Goal: Book appointment/travel/reservation

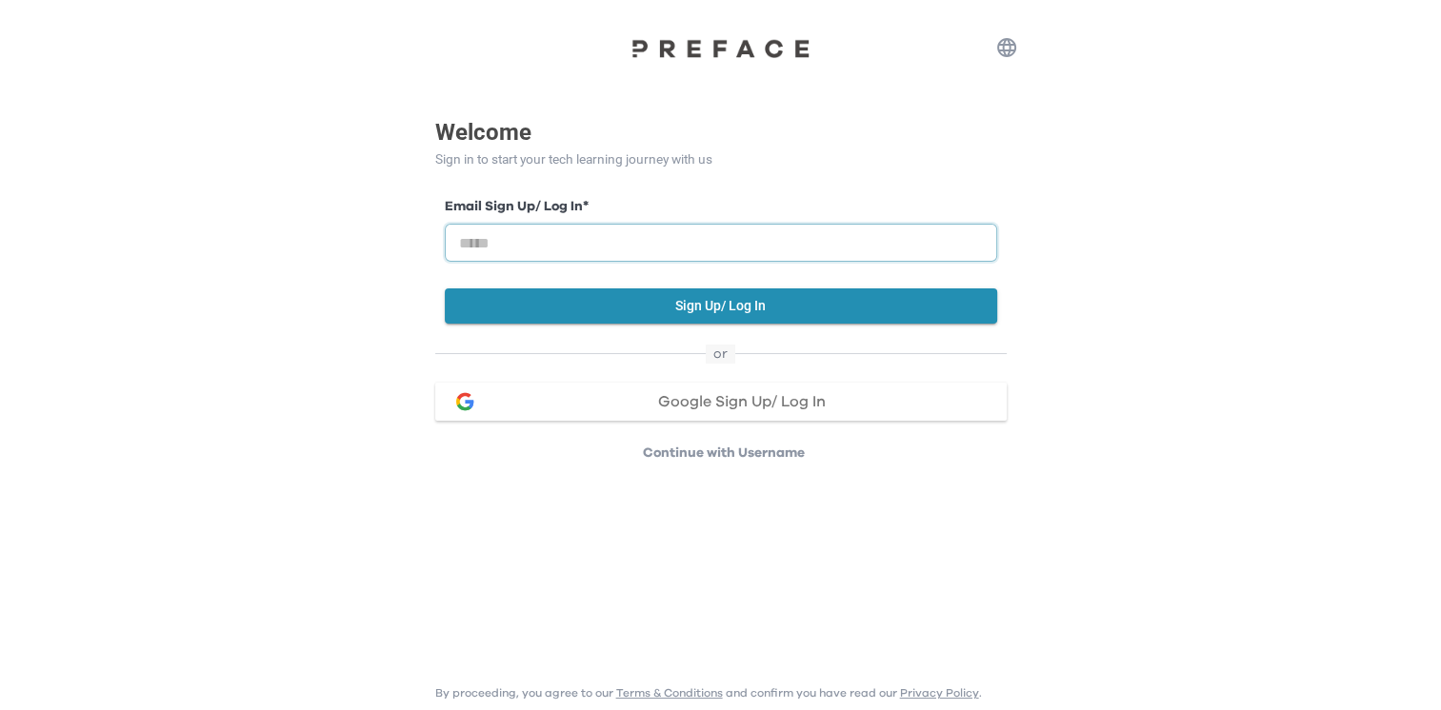
click at [710, 246] on input "email" at bounding box center [721, 243] width 552 height 38
type input "**********"
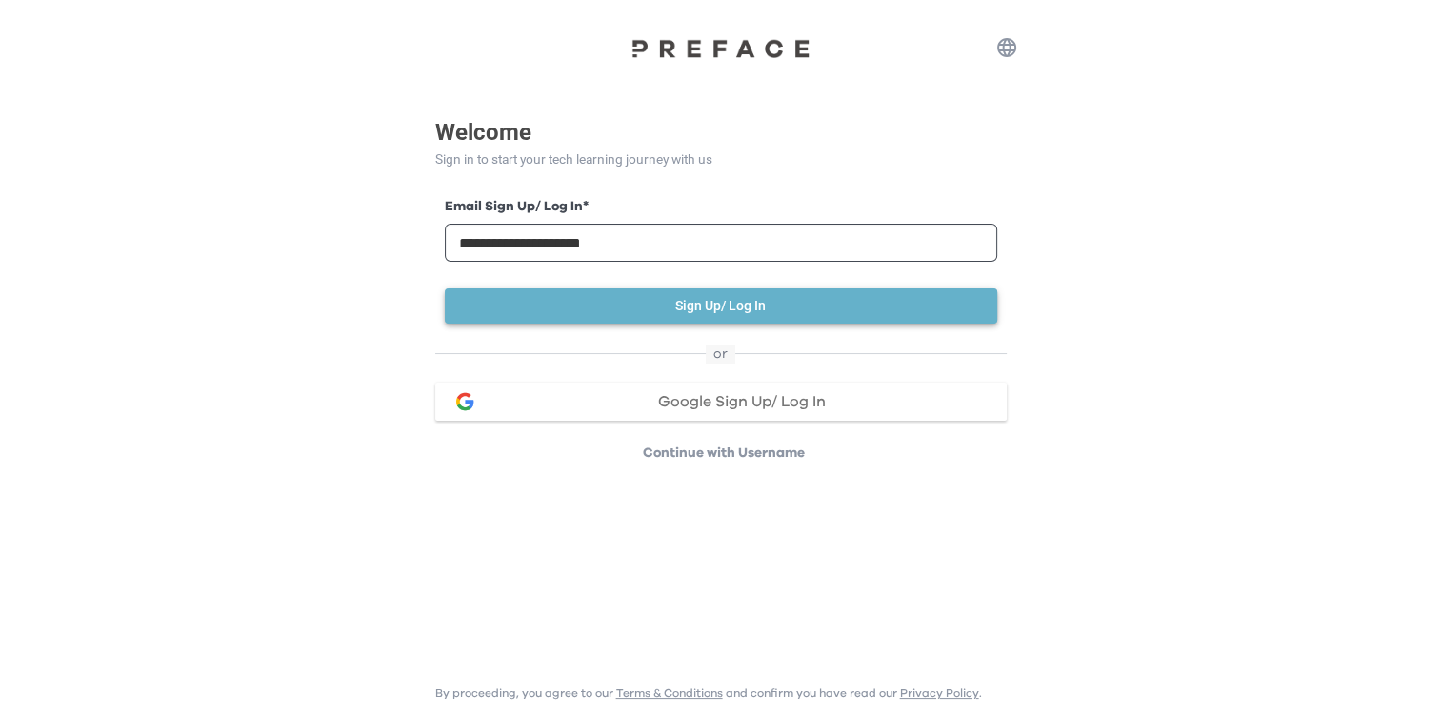
click at [710, 299] on button "Sign Up/ Log In" at bounding box center [721, 306] width 552 height 35
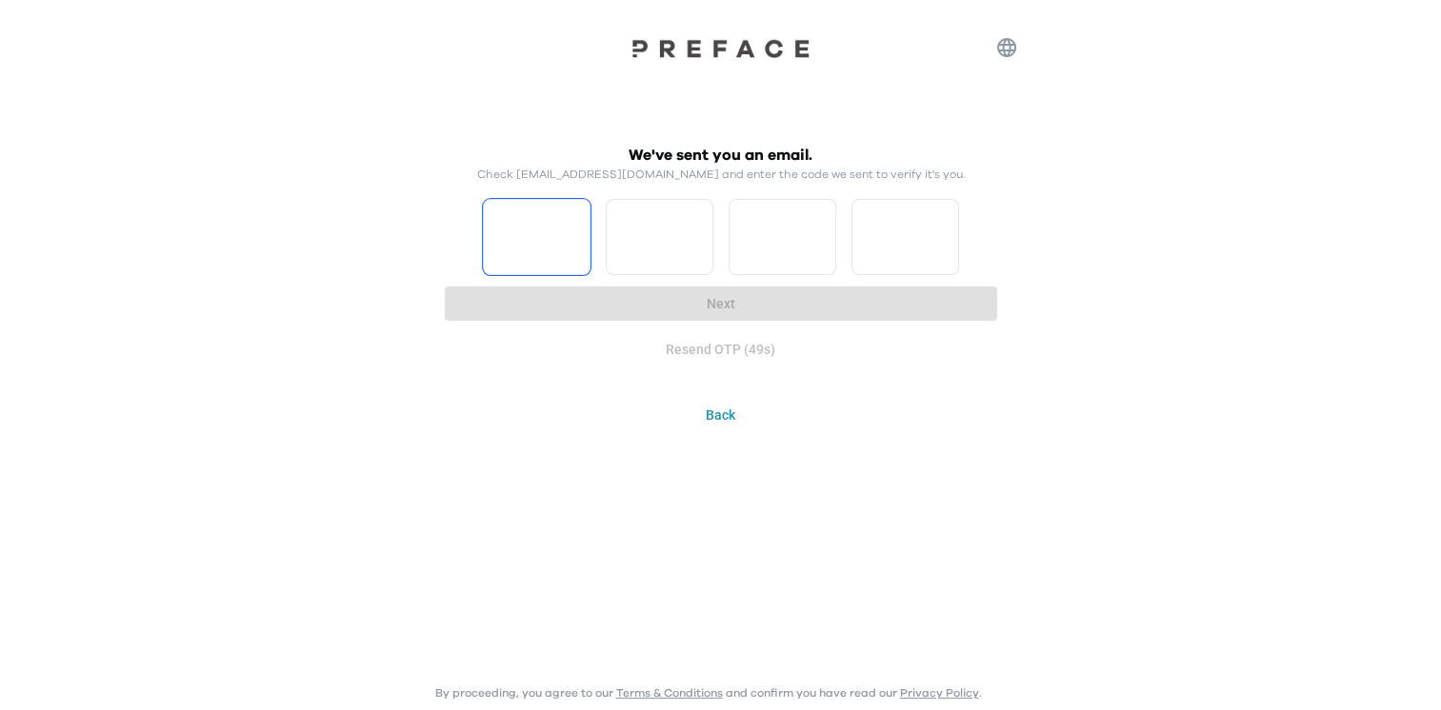
type input "*"
click at [568, 230] on input "*" at bounding box center [537, 237] width 108 height 76
type input "*"
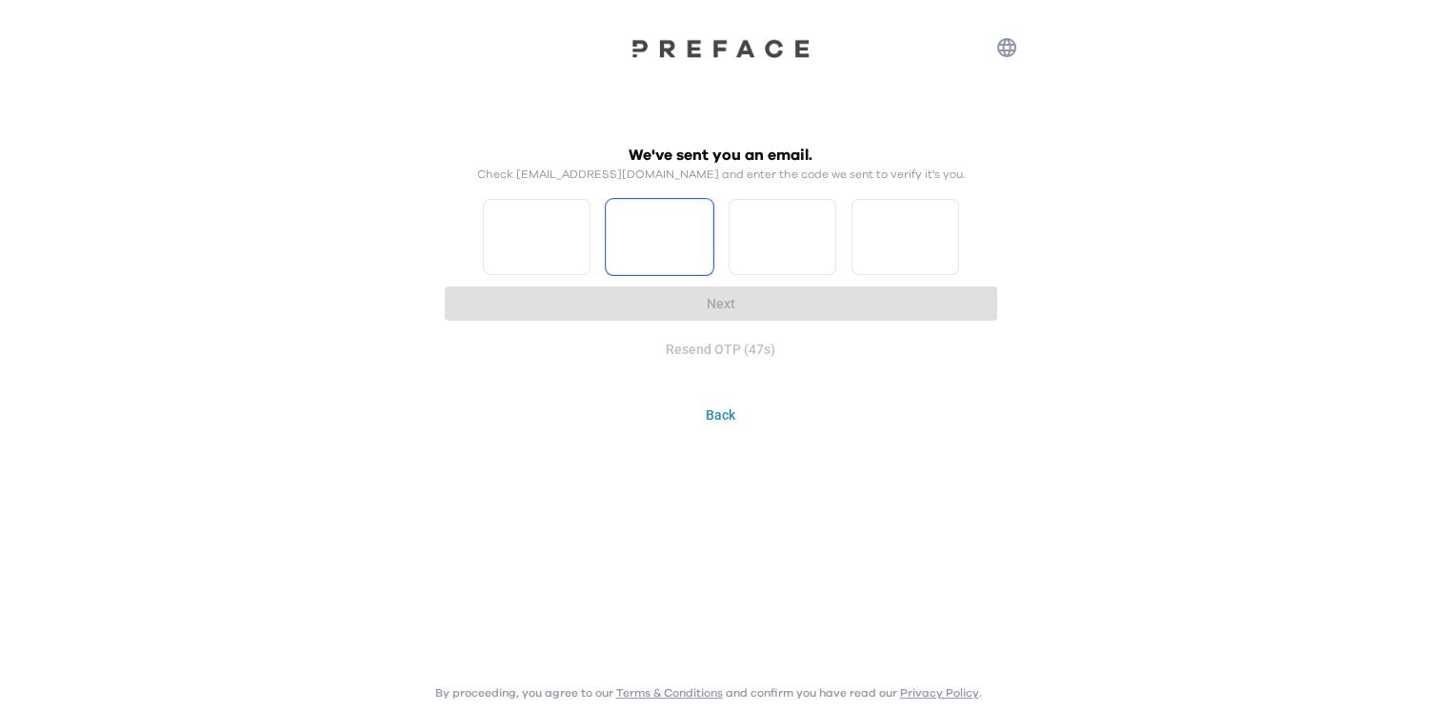
type input "*"
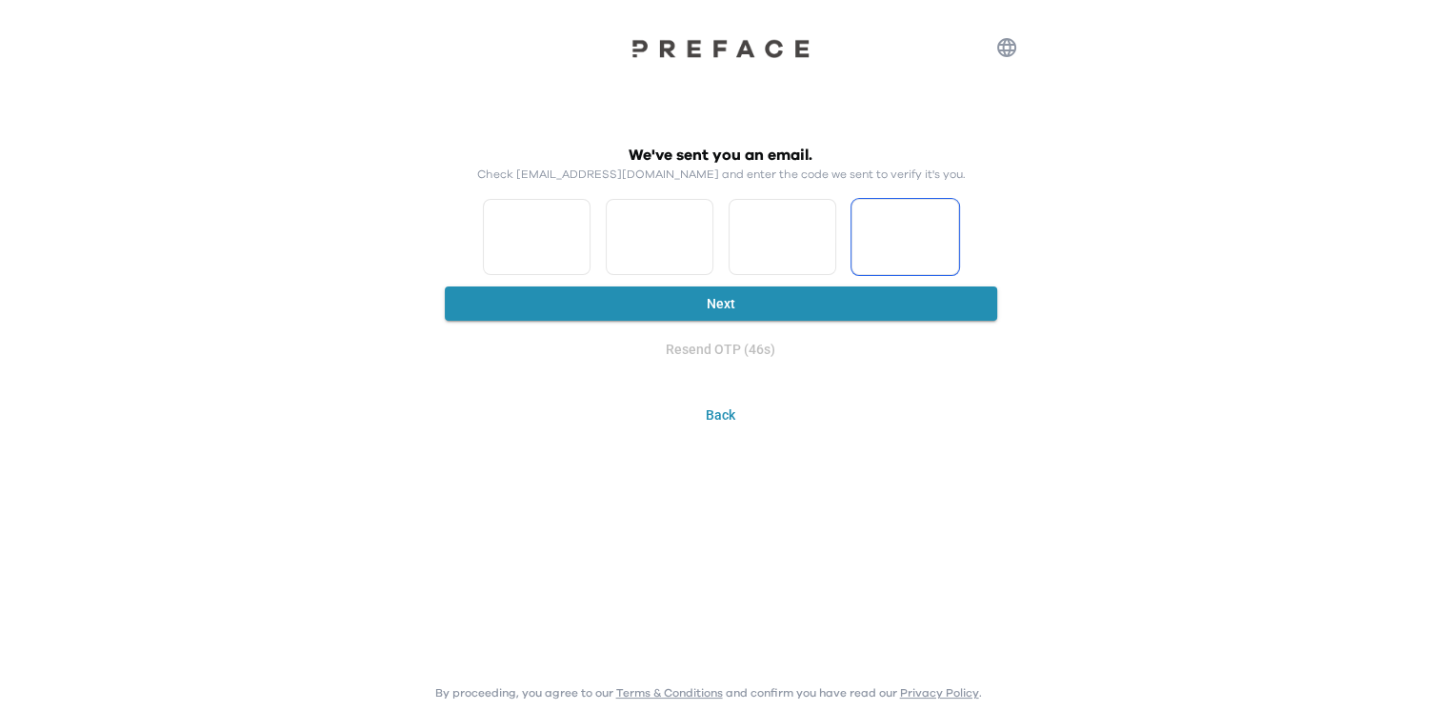
type input "*"
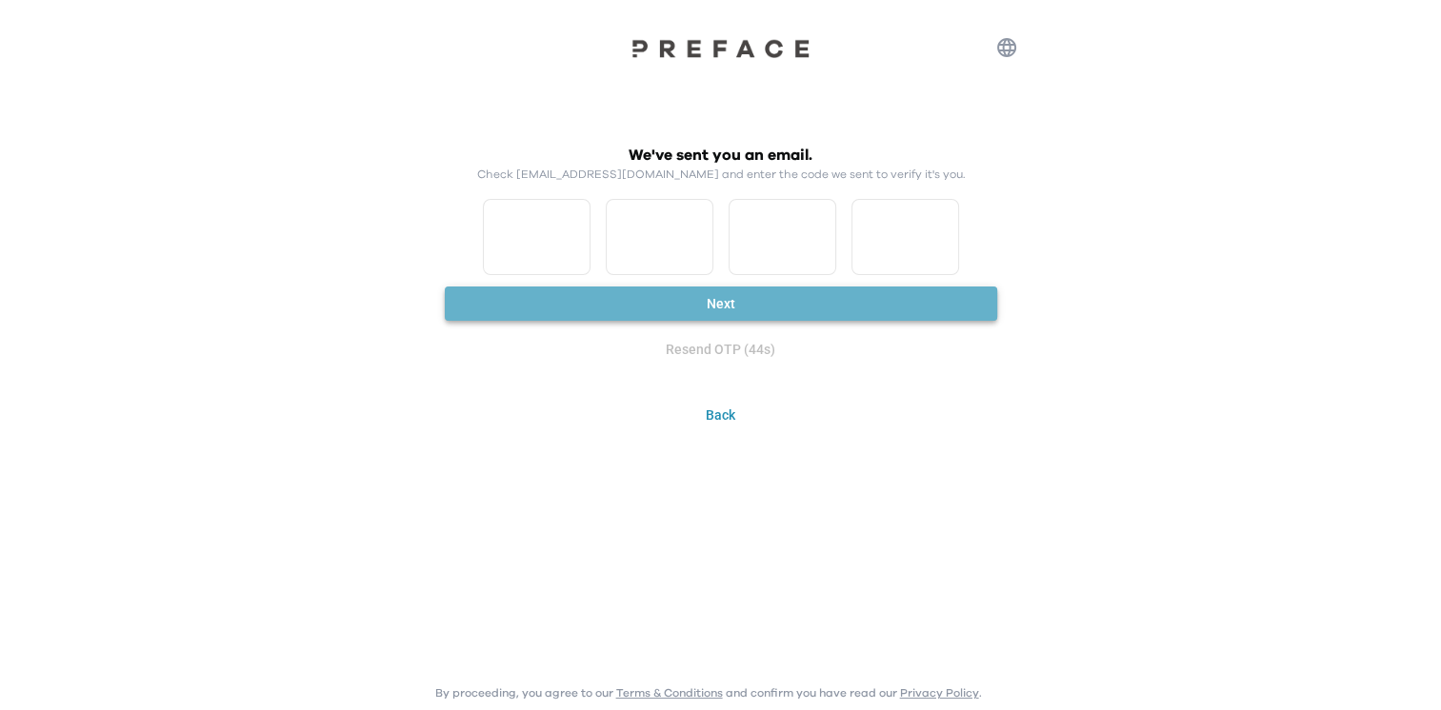
click at [609, 308] on button "Next" at bounding box center [721, 304] width 552 height 35
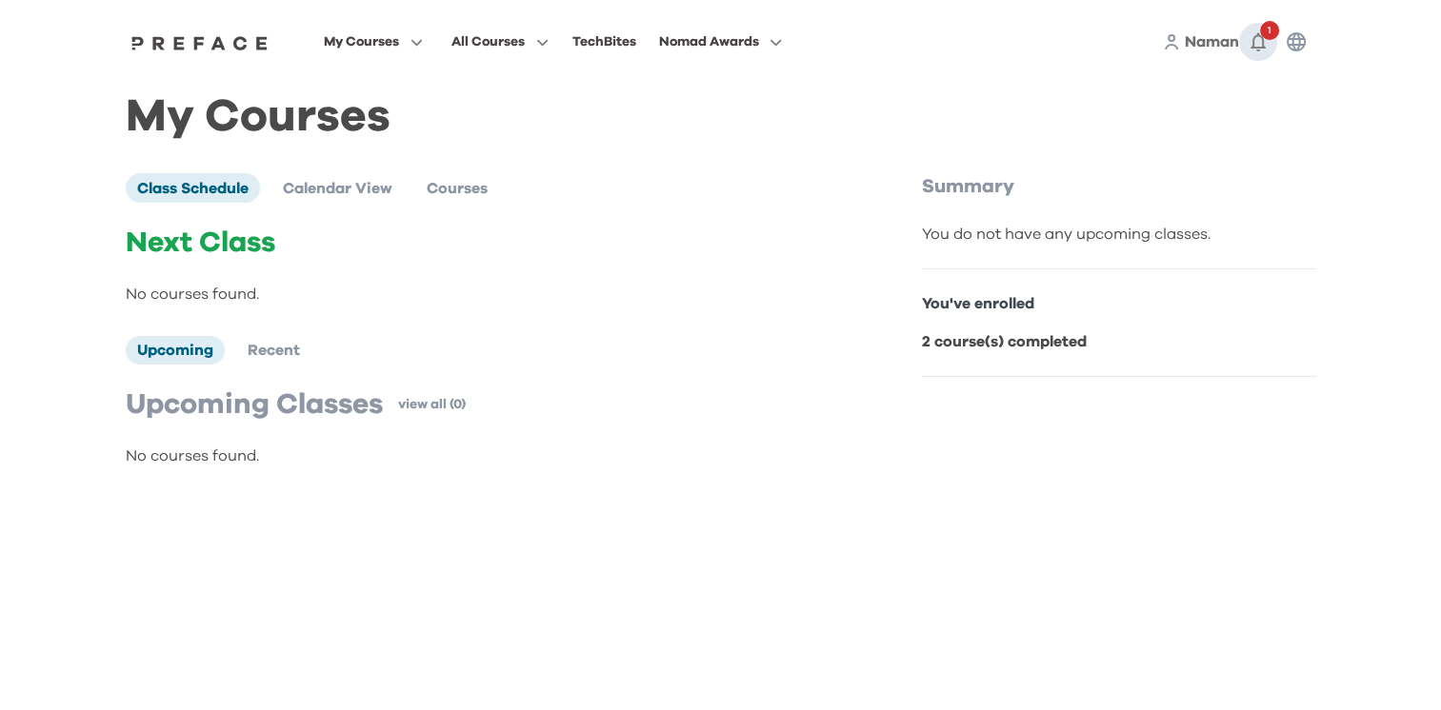
click at [1261, 38] on icon "button" at bounding box center [1257, 42] width 15 height 19
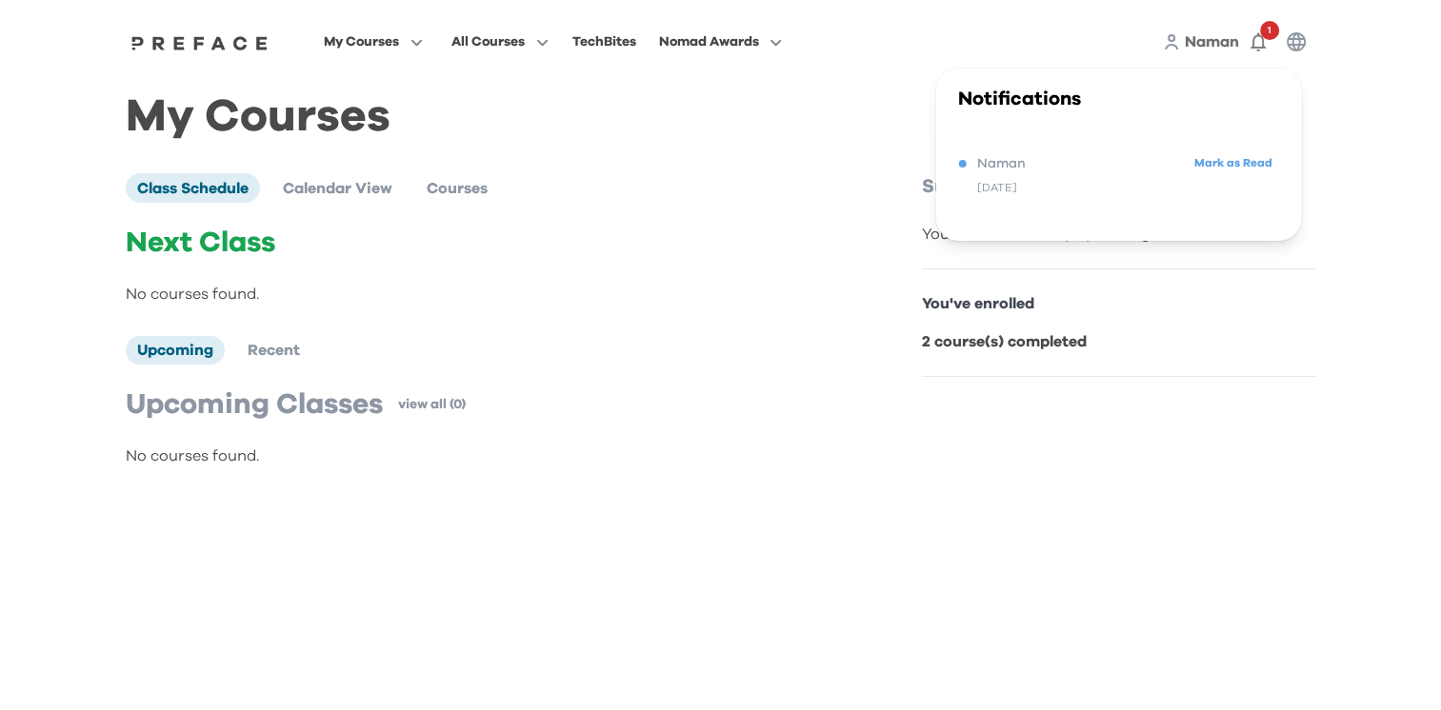
click at [1082, 185] on div "5 months ago" at bounding box center [1118, 187] width 320 height 23
click at [988, 167] on span "Naman" at bounding box center [1001, 163] width 49 height 23
drag, startPoint x: 992, startPoint y: 200, endPoint x: 987, endPoint y: 180, distance: 20.8
click at [987, 180] on div "Naman Mark as Read 5 months ago" at bounding box center [1118, 174] width 320 height 71
click at [987, 180] on div "5 months ago" at bounding box center [997, 187] width 40 height 23
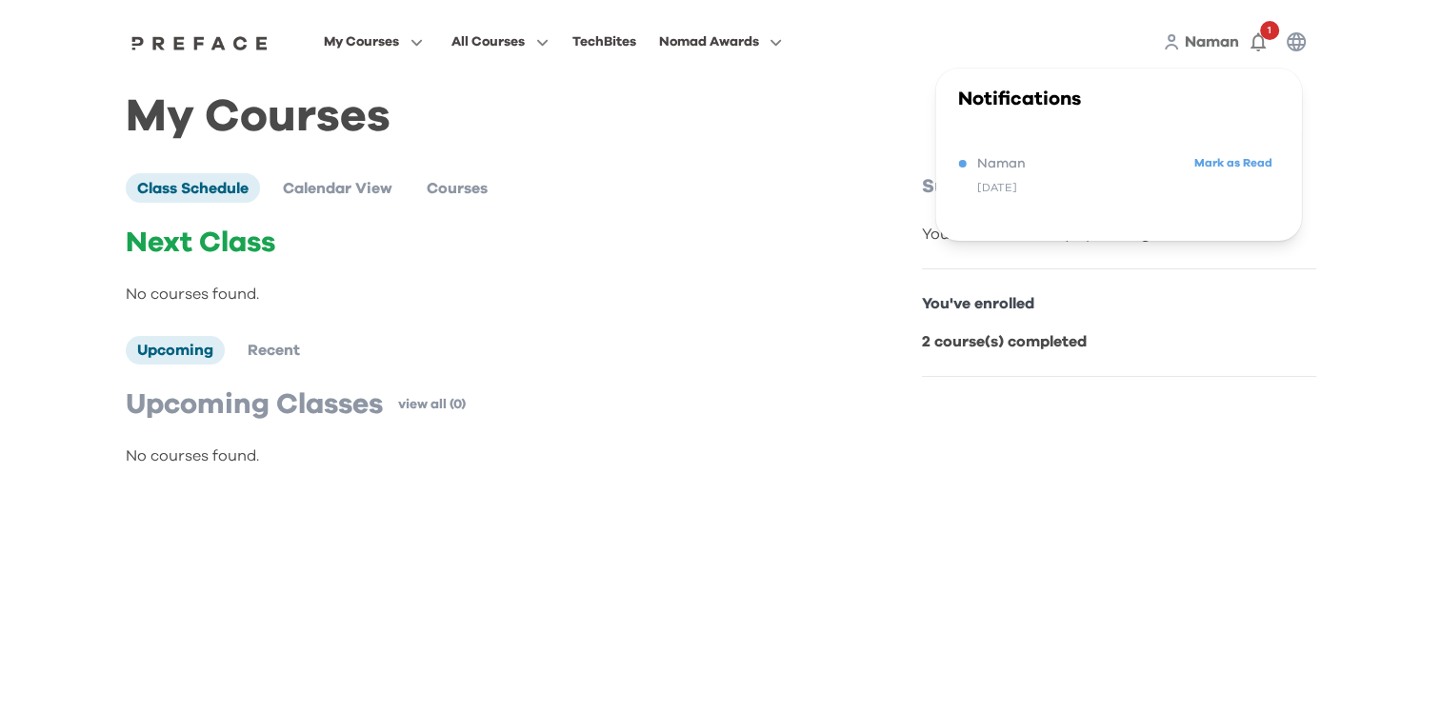
click at [990, 334] on b "2 course(s) completed" at bounding box center [1004, 341] width 165 height 15
click at [992, 340] on b "2 course(s) completed" at bounding box center [1004, 341] width 165 height 15
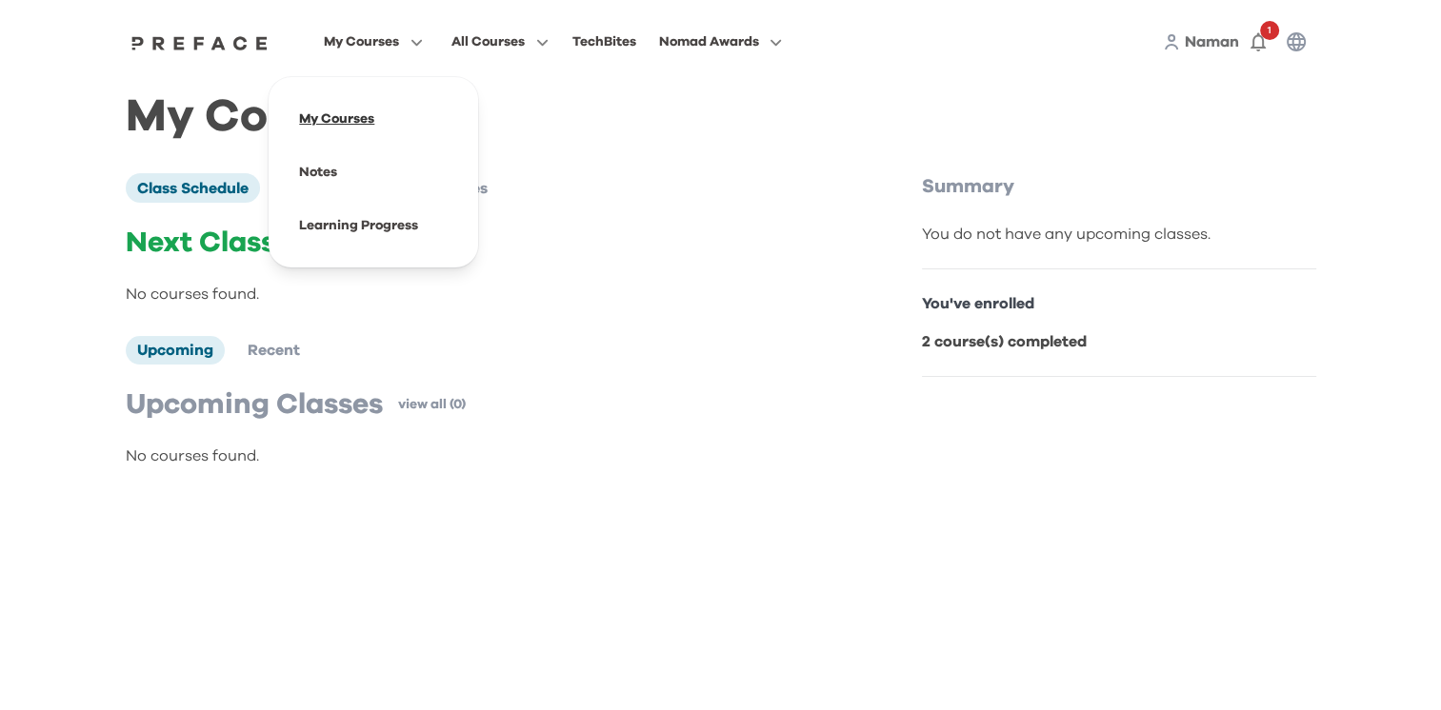
click at [385, 117] on span at bounding box center [373, 118] width 179 height 53
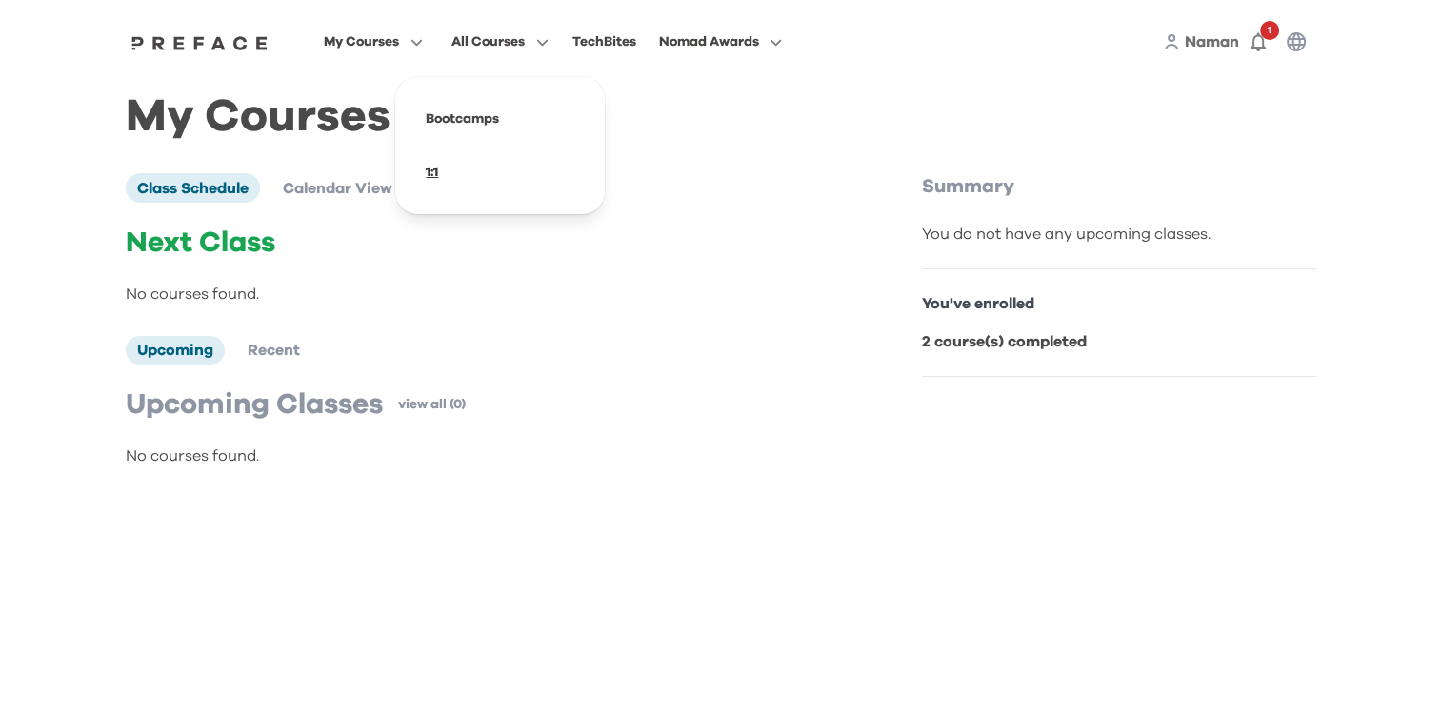
click at [438, 167] on span at bounding box center [499, 172] width 179 height 53
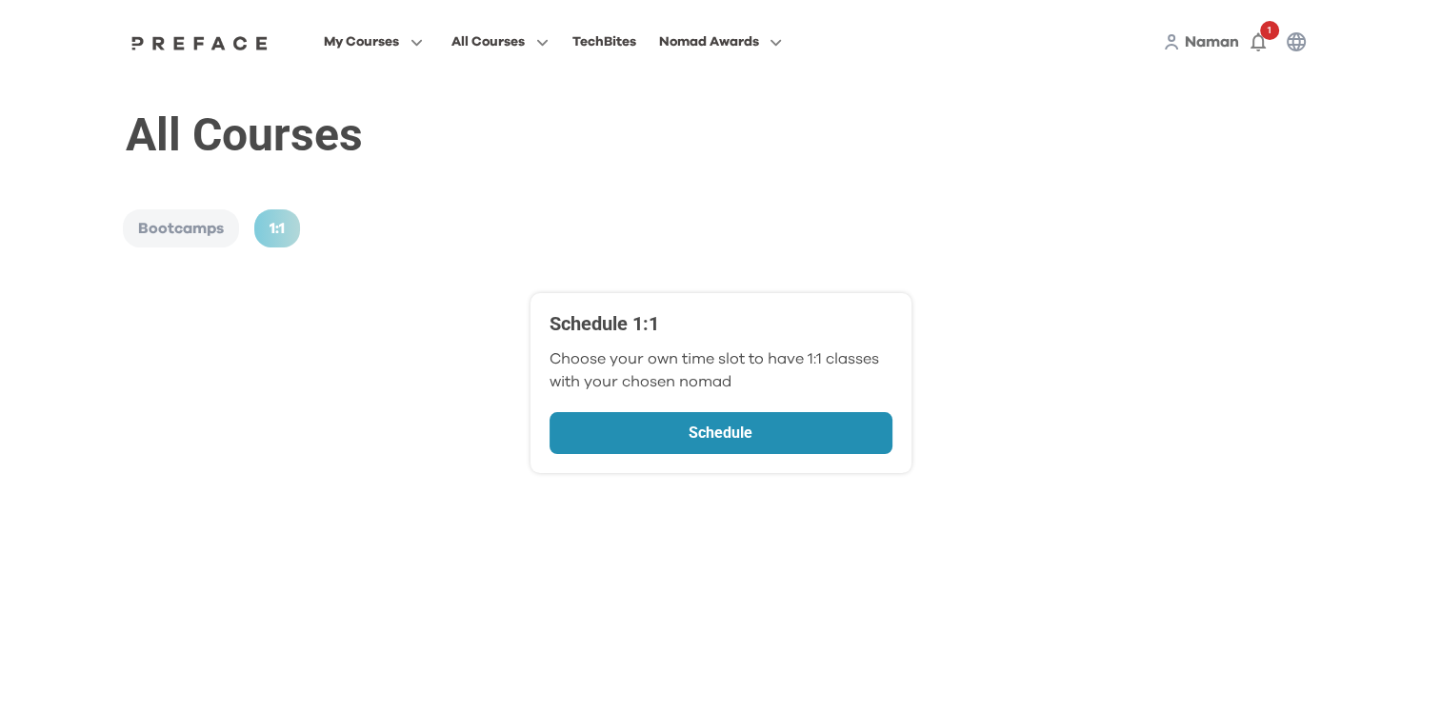
click at [680, 440] on p "Schedule" at bounding box center [721, 433] width 240 height 23
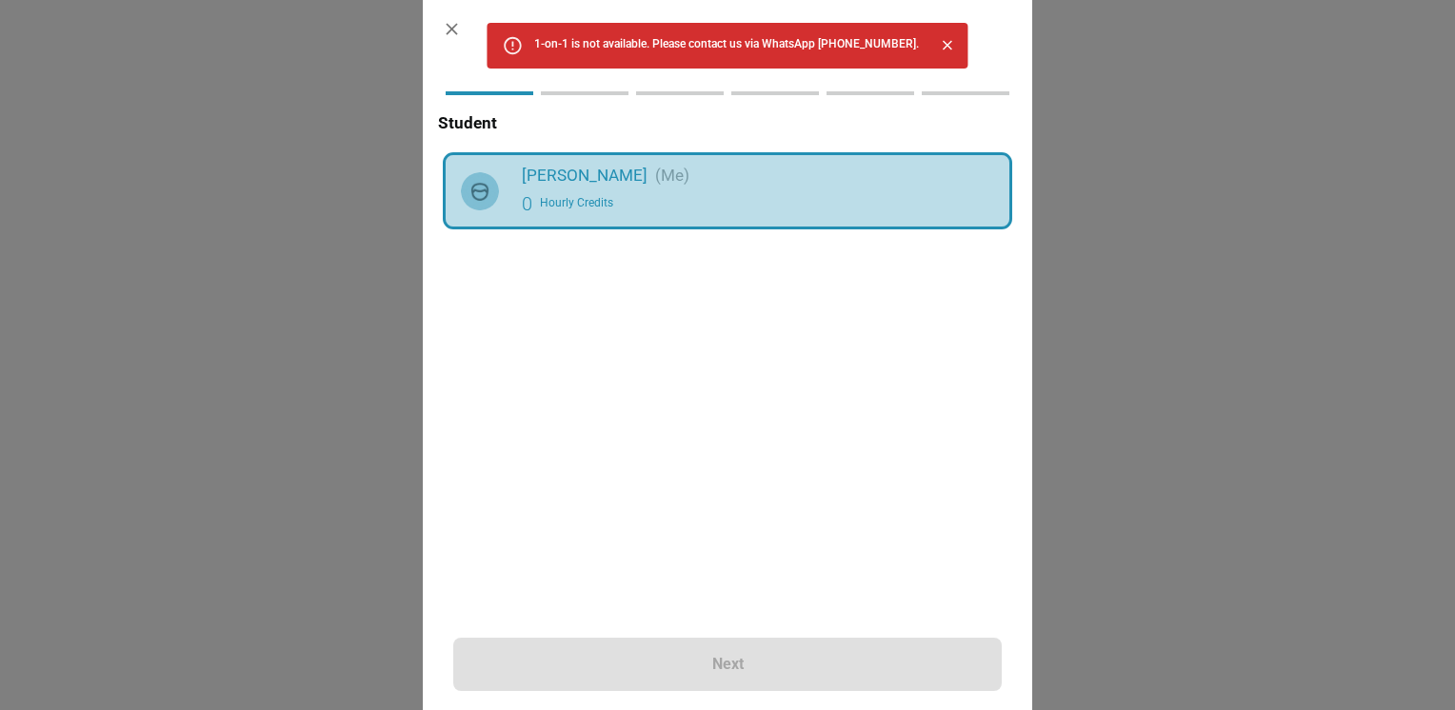
click at [796, 191] on div "0 Hourly Credits" at bounding box center [758, 204] width 472 height 30
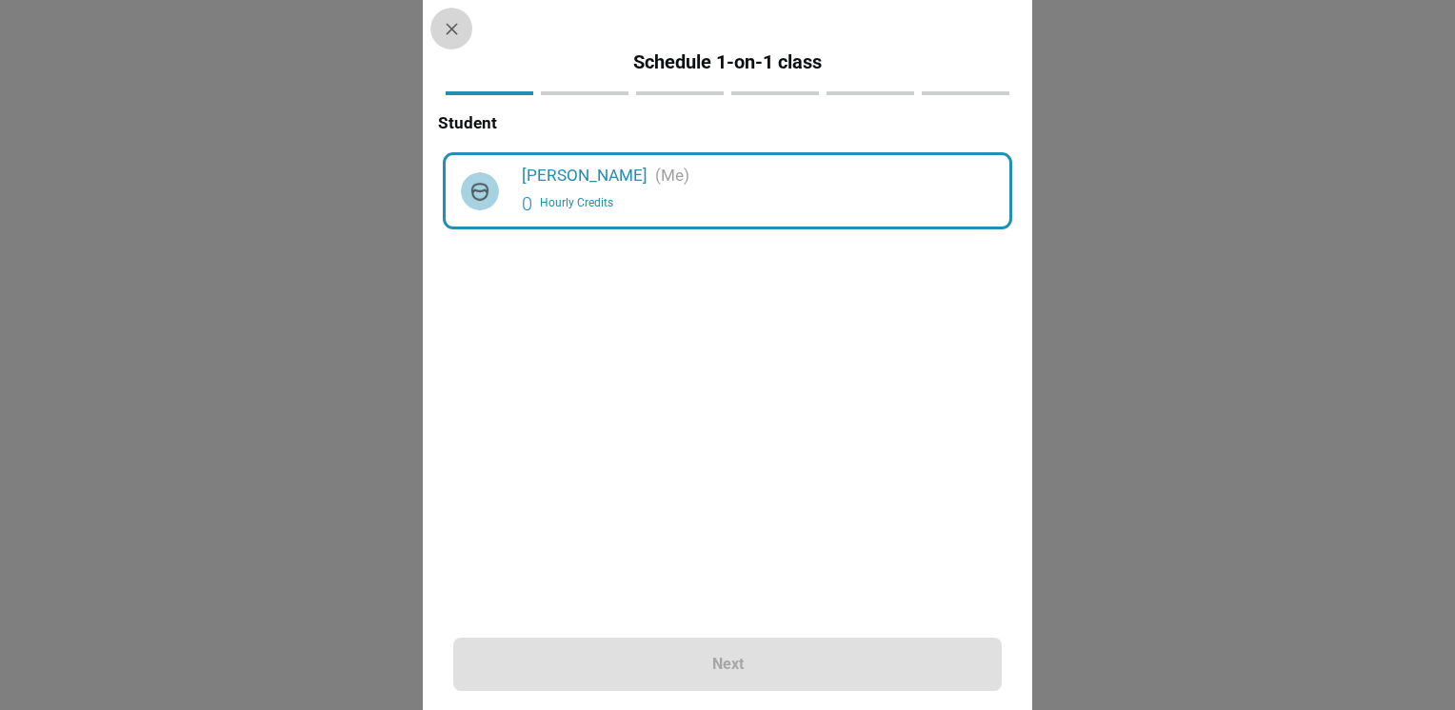
click at [449, 17] on button "button" at bounding box center [451, 29] width 43 height 43
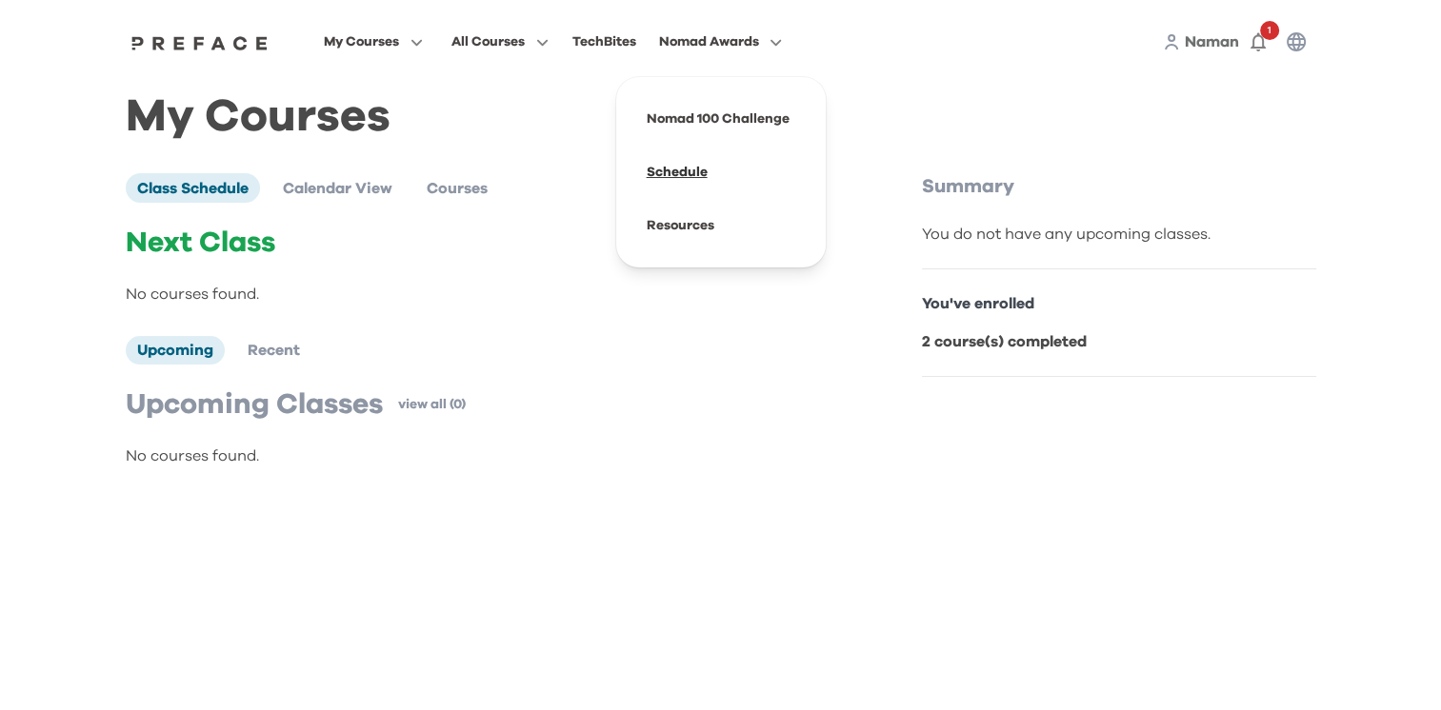
click at [689, 166] on span at bounding box center [720, 172] width 179 height 53
click at [323, 202] on li "Calendar View" at bounding box center [337, 187] width 132 height 29
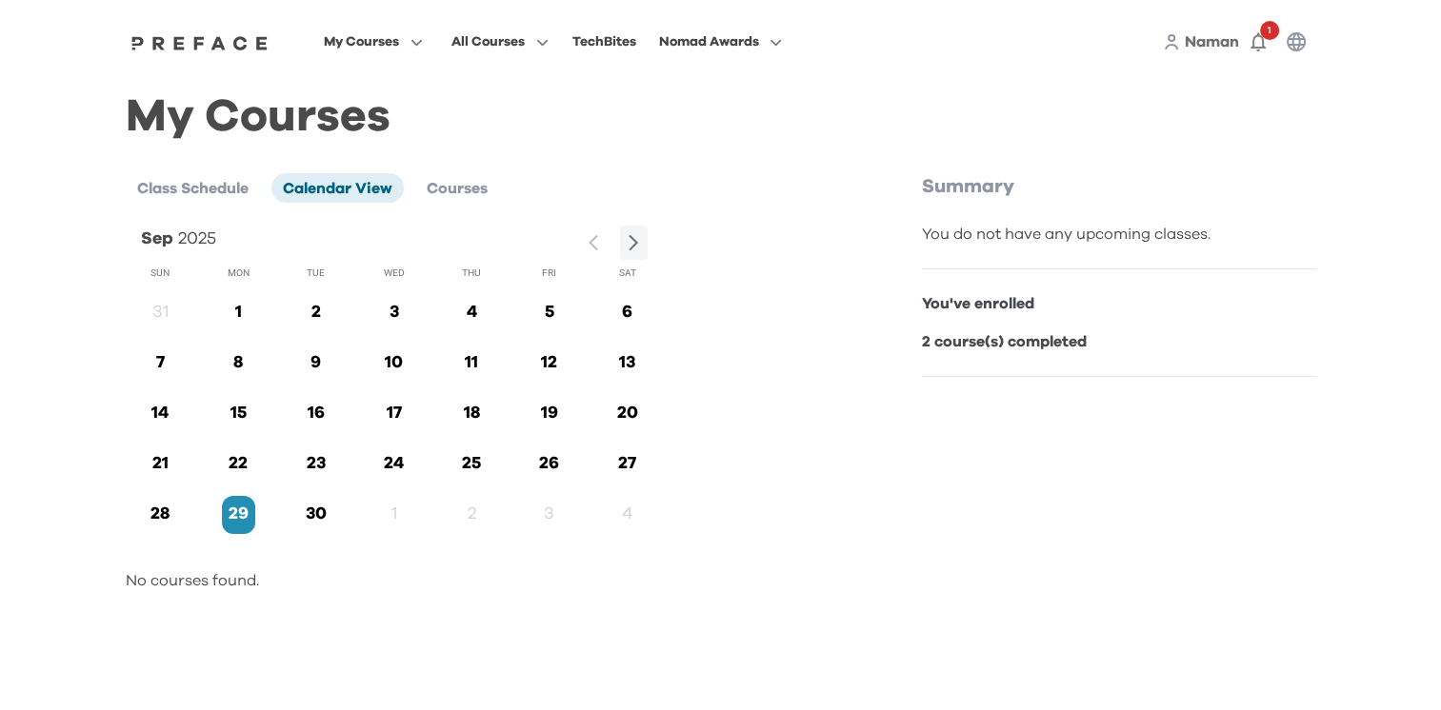
click at [1045, 230] on div "You do not have any upcoming classes." at bounding box center [1119, 234] width 394 height 23
click at [1192, 44] on span "Naman" at bounding box center [1212, 41] width 54 height 15
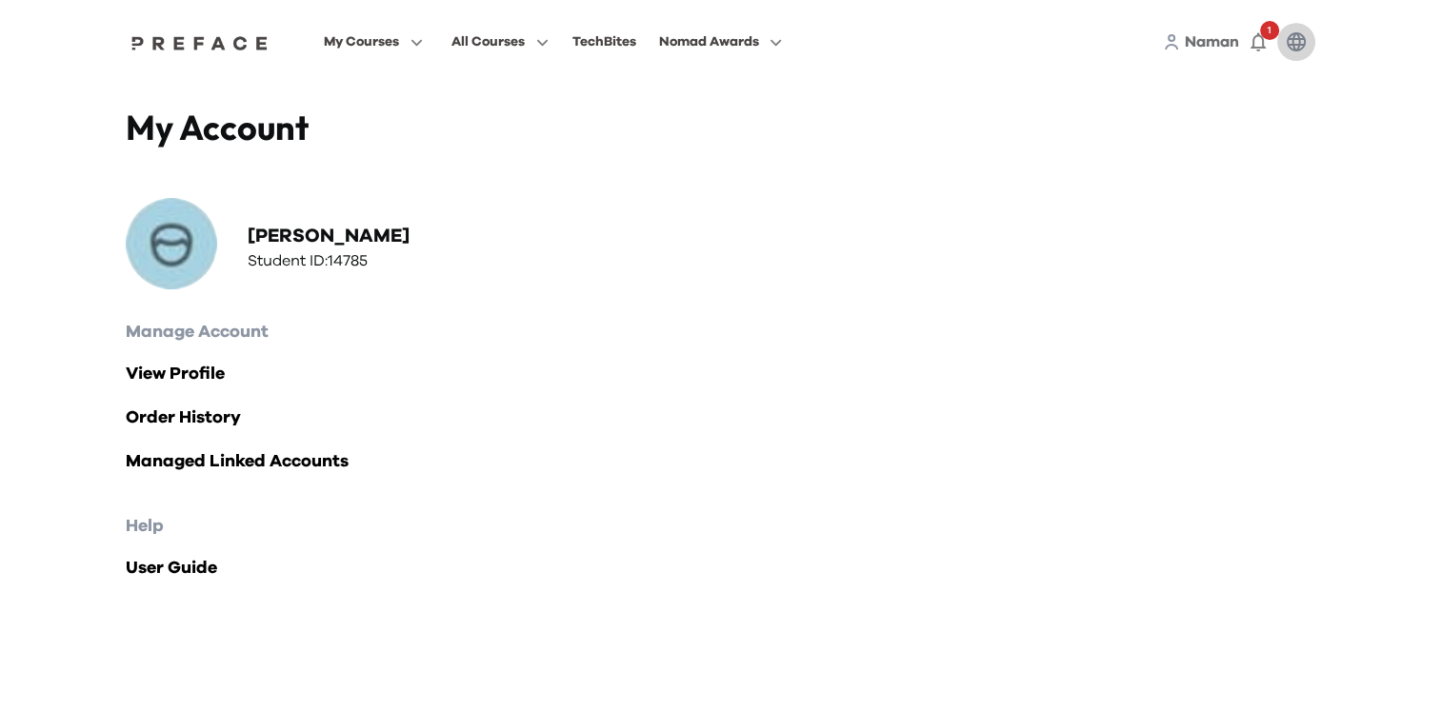
click at [1285, 37] on icon "button" at bounding box center [1296, 41] width 23 height 23
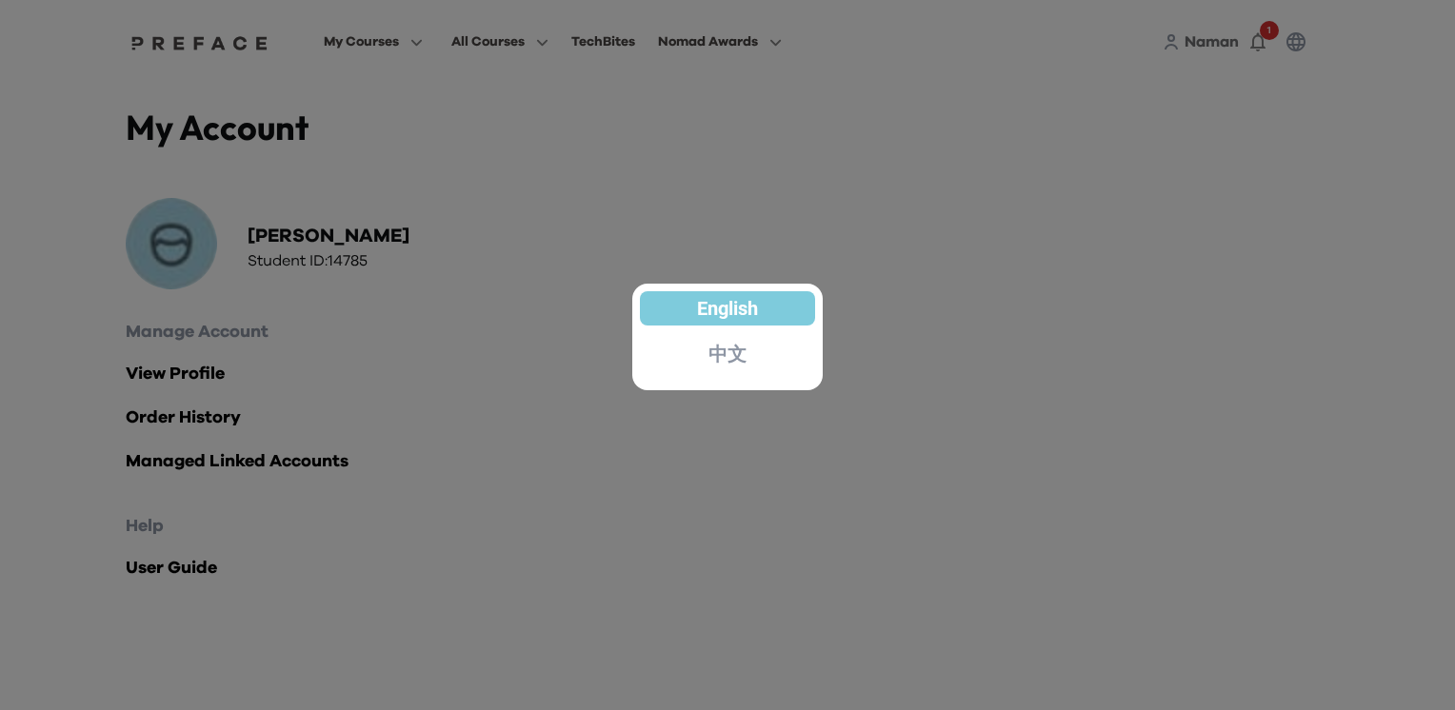
click at [1276, 30] on div at bounding box center [727, 355] width 1455 height 710
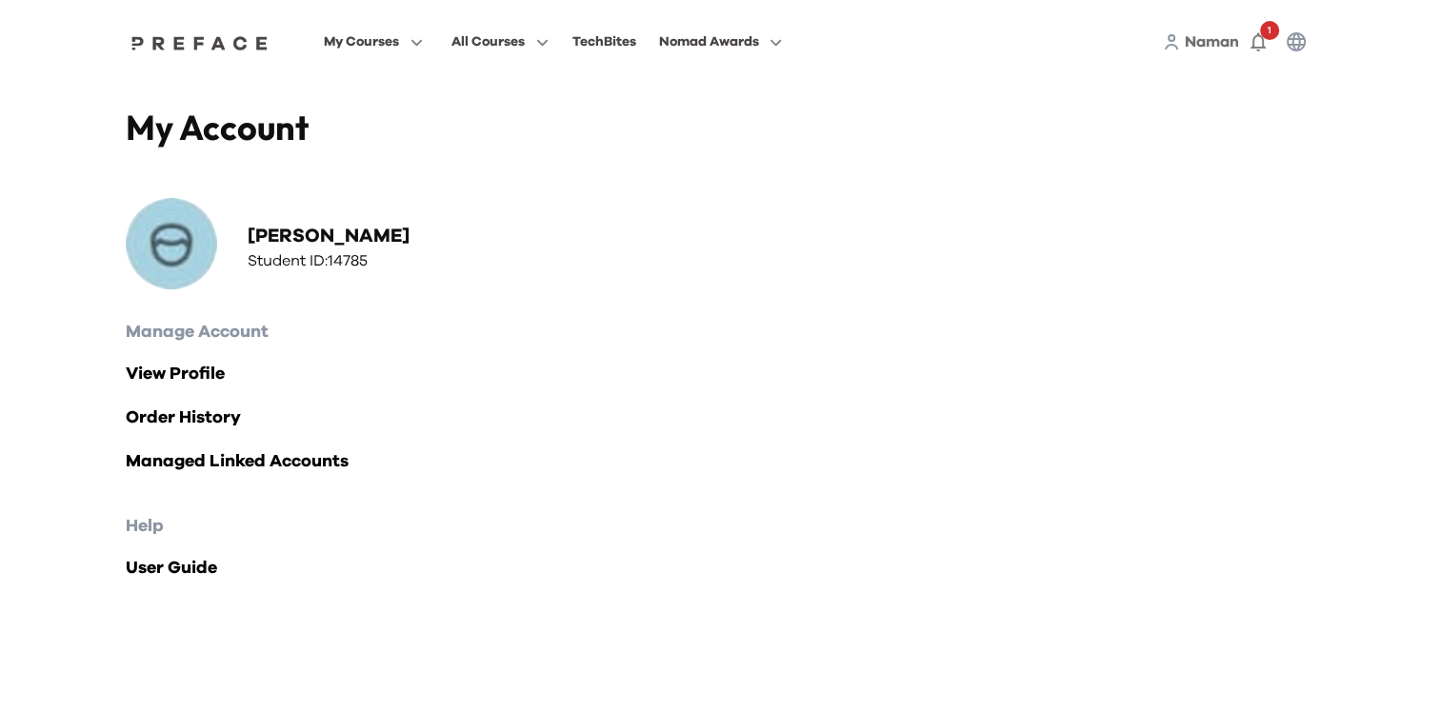
click at [1166, 36] on icon at bounding box center [1171, 41] width 17 height 17
